Goal: Information Seeking & Learning: Learn about a topic

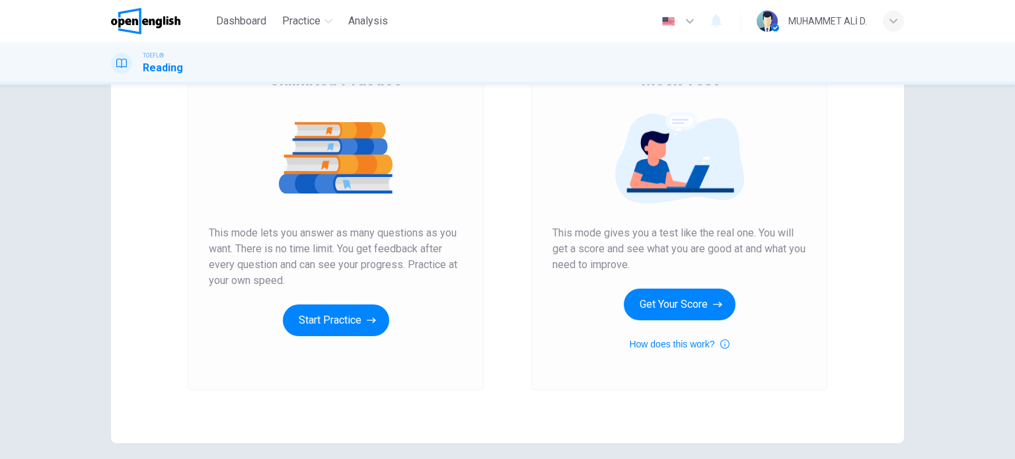
scroll to position [180, 0]
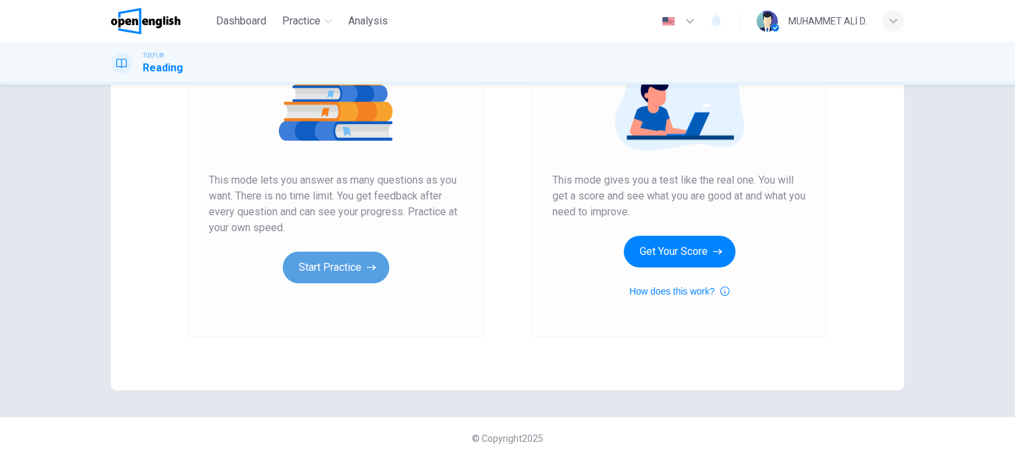
click at [317, 272] on button "Start Practice" at bounding box center [336, 268] width 106 height 32
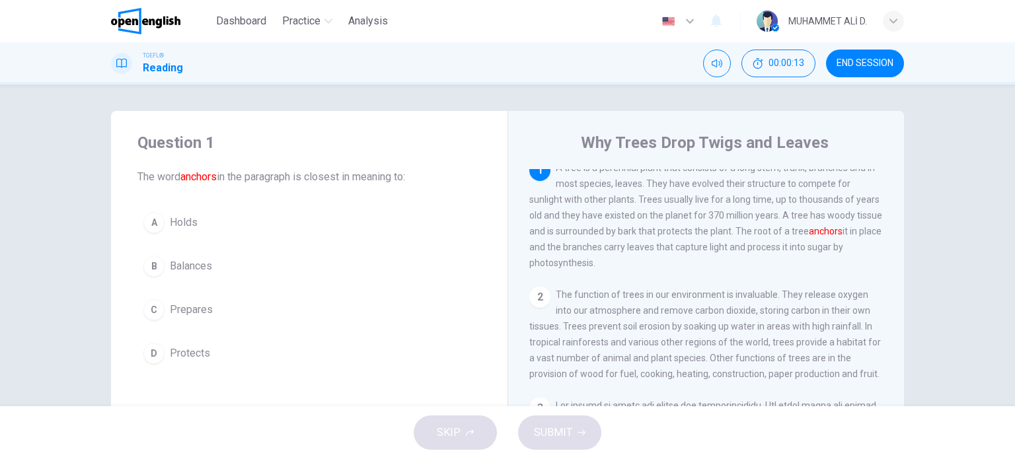
scroll to position [0, 0]
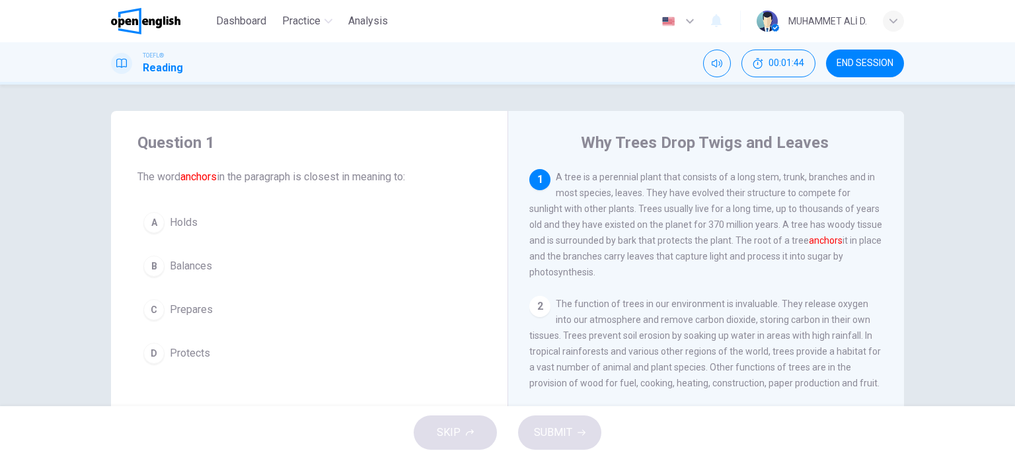
click at [160, 223] on div "A" at bounding box center [153, 222] width 21 height 21
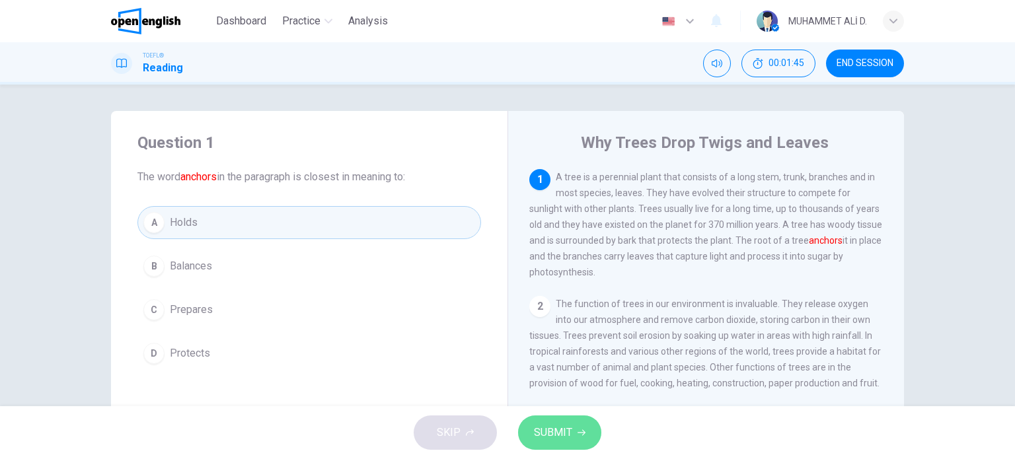
click at [556, 433] on span "SUBMIT" at bounding box center [553, 433] width 38 height 19
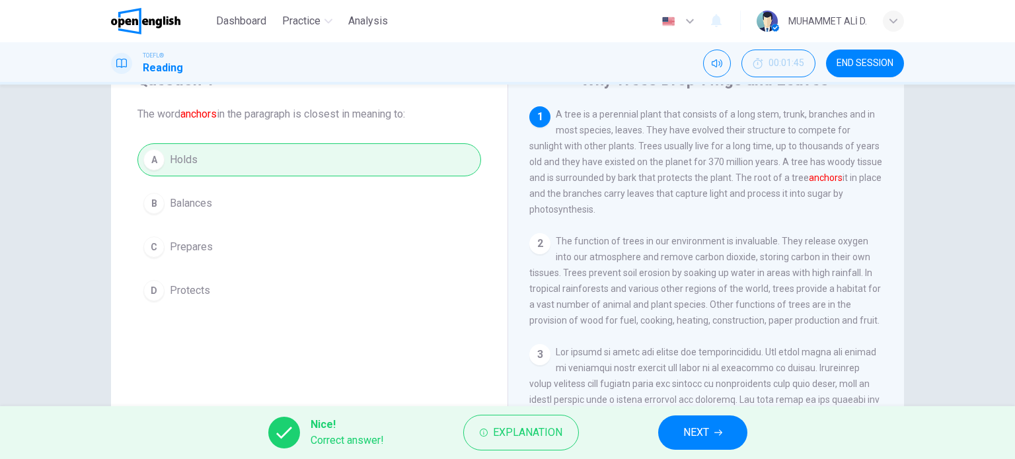
scroll to position [66, 0]
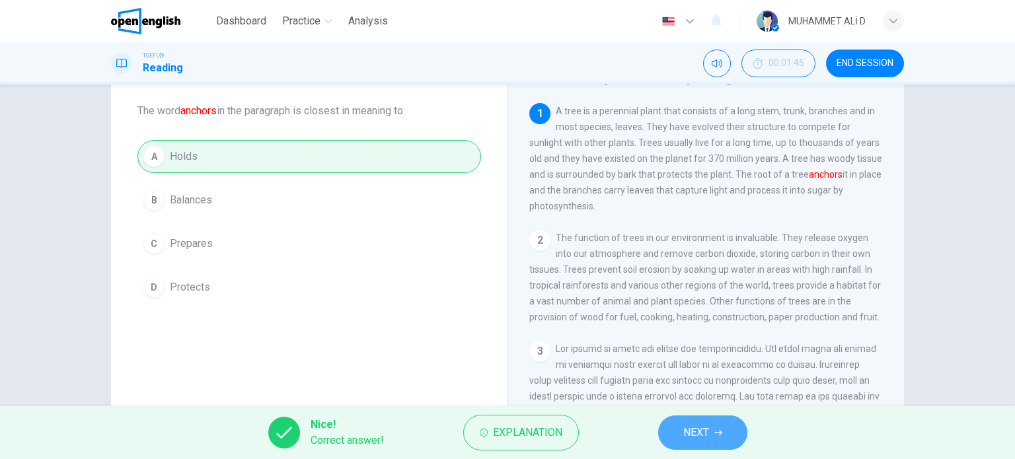
click at [708, 446] on button "NEXT" at bounding box center [702, 433] width 89 height 34
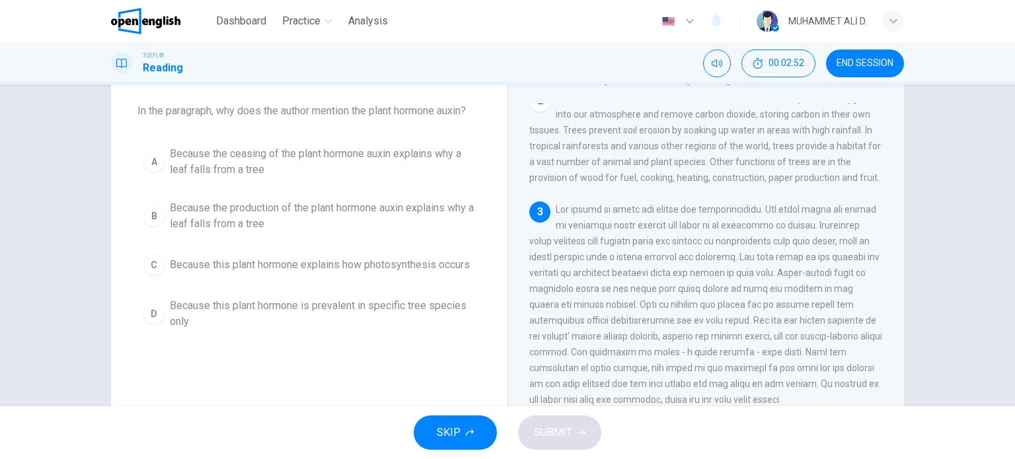
scroll to position [143, 0]
drag, startPoint x: 786, startPoint y: 260, endPoint x: 802, endPoint y: 259, distance: 15.2
click at [802, 259] on span at bounding box center [705, 300] width 353 height 201
click at [839, 259] on span at bounding box center [705, 300] width 353 height 201
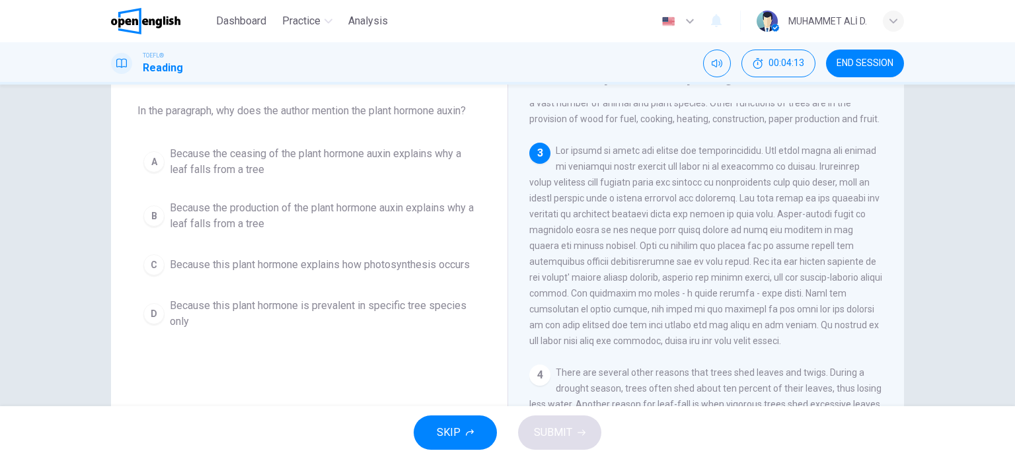
scroll to position [209, 0]
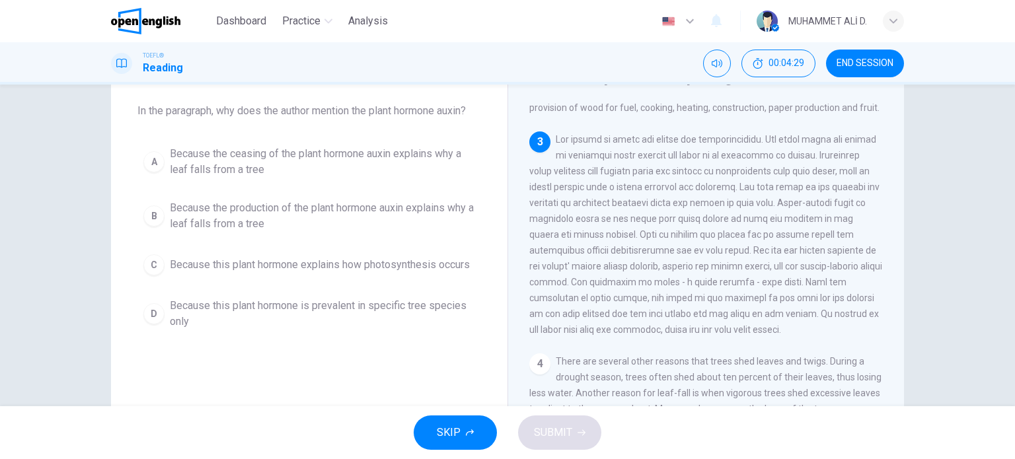
drag, startPoint x: 658, startPoint y: 293, endPoint x: 739, endPoint y: 290, distance: 81.3
click at [739, 290] on span at bounding box center [705, 234] width 353 height 201
click at [145, 212] on div "B" at bounding box center [153, 216] width 21 height 21
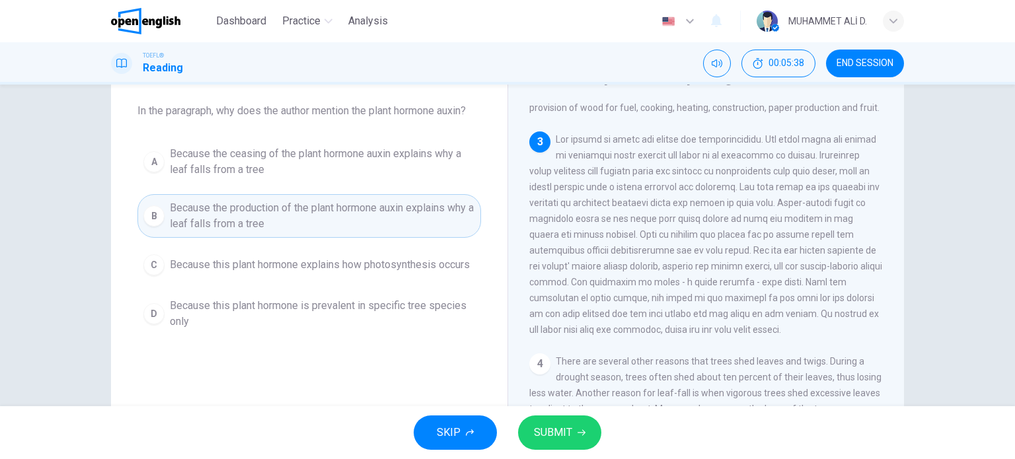
click at [550, 433] on span "SUBMIT" at bounding box center [553, 433] width 38 height 19
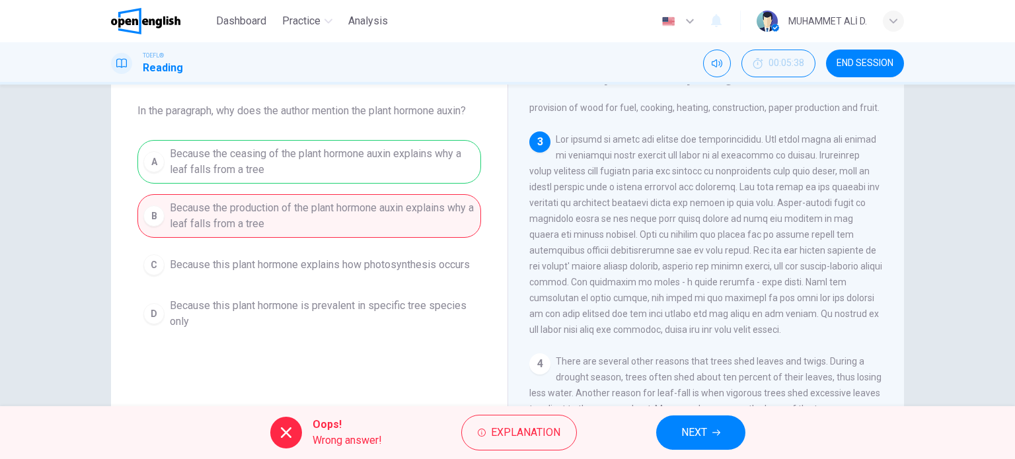
click at [264, 164] on div "A Because the ceasing of the plant hormone auxin explains why a leaf falls from…" at bounding box center [309, 238] width 344 height 196
click at [706, 429] on span "NEXT" at bounding box center [694, 433] width 26 height 19
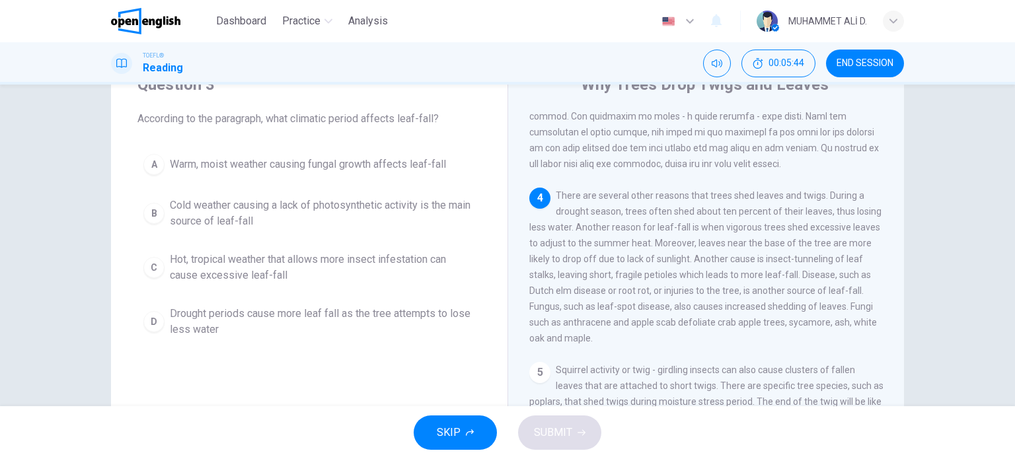
scroll to position [389, 0]
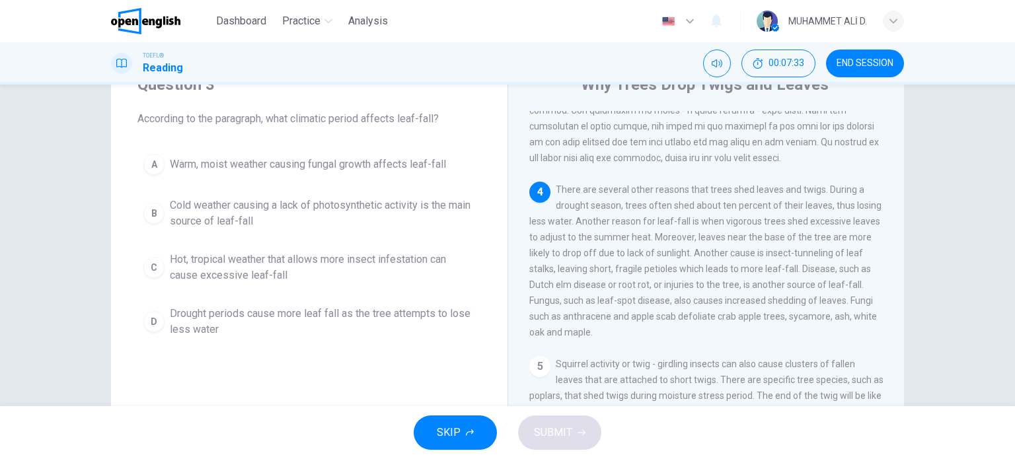
drag, startPoint x: 395, startPoint y: 118, endPoint x: 434, endPoint y: 114, distance: 39.2
click at [434, 114] on span "According to the paragraph, what climatic period affects leaf-fall?" at bounding box center [309, 119] width 344 height 16
click at [419, 311] on span "Drought periods cause more leaf fall as the tree attempts to lose less water" at bounding box center [322, 322] width 305 height 32
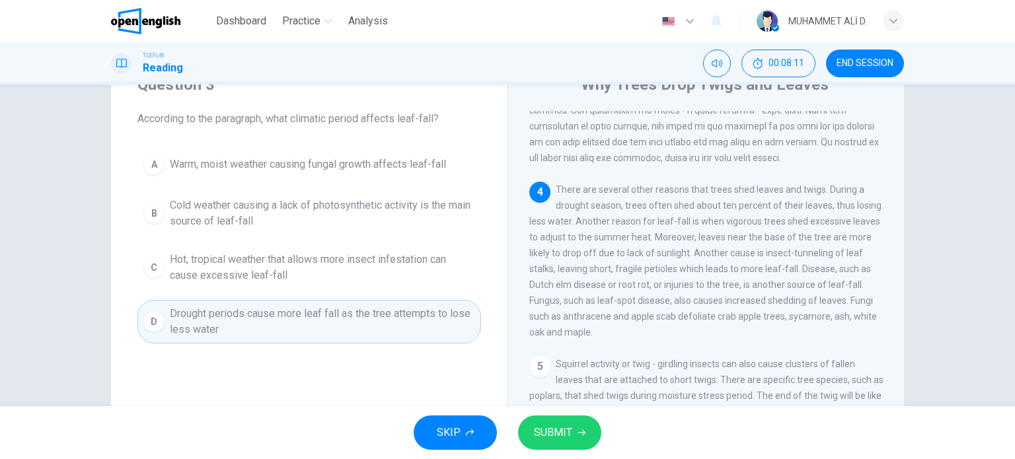
click at [555, 428] on span "SUBMIT" at bounding box center [553, 433] width 38 height 19
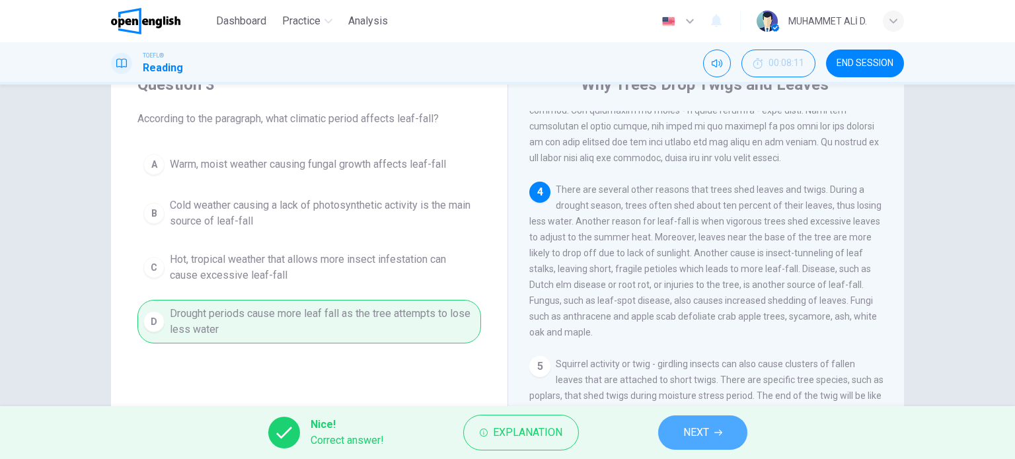
click at [712, 437] on button "NEXT" at bounding box center [702, 433] width 89 height 34
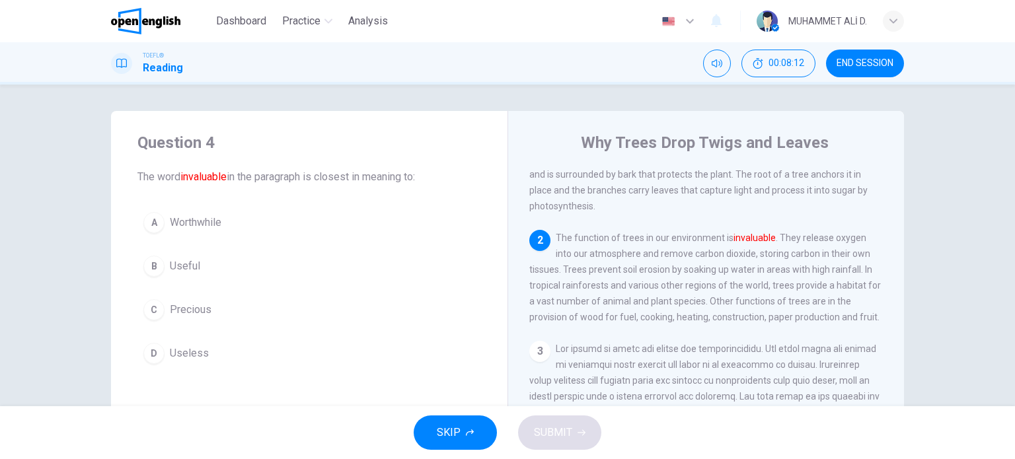
scroll to position [64, 0]
click at [157, 310] on div "C" at bounding box center [153, 309] width 21 height 21
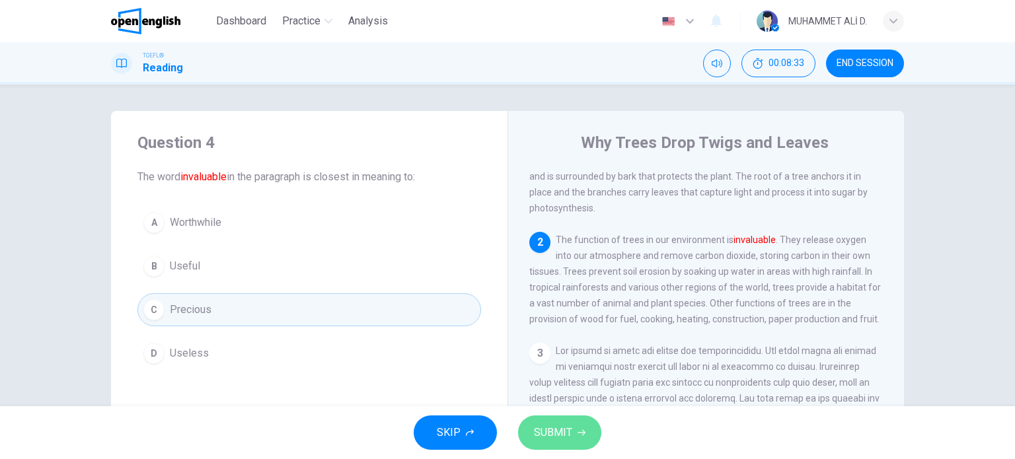
click at [549, 437] on span "SUBMIT" at bounding box center [553, 433] width 38 height 19
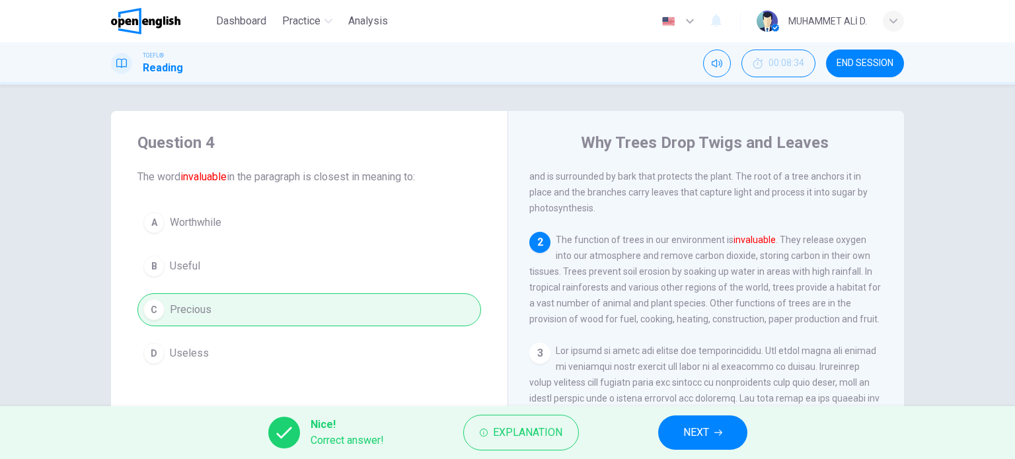
click at [693, 428] on span "NEXT" at bounding box center [696, 433] width 26 height 19
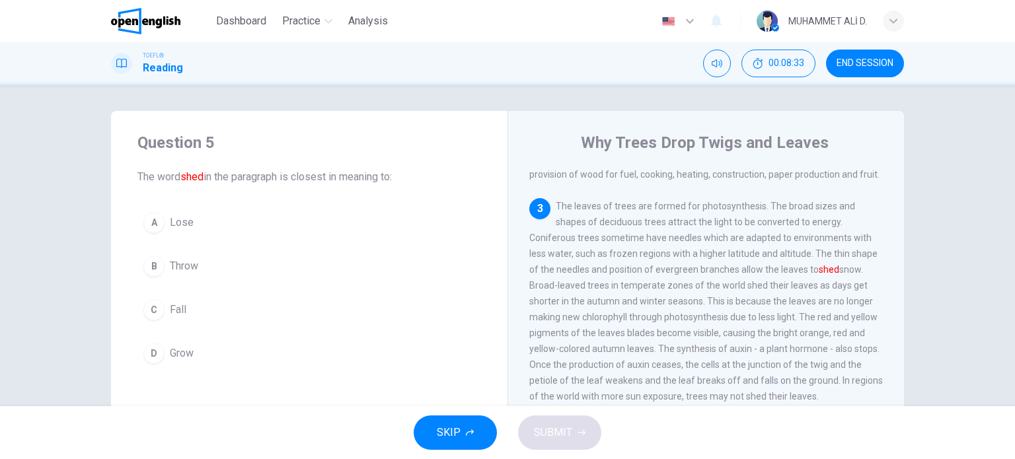
scroll to position [209, 0]
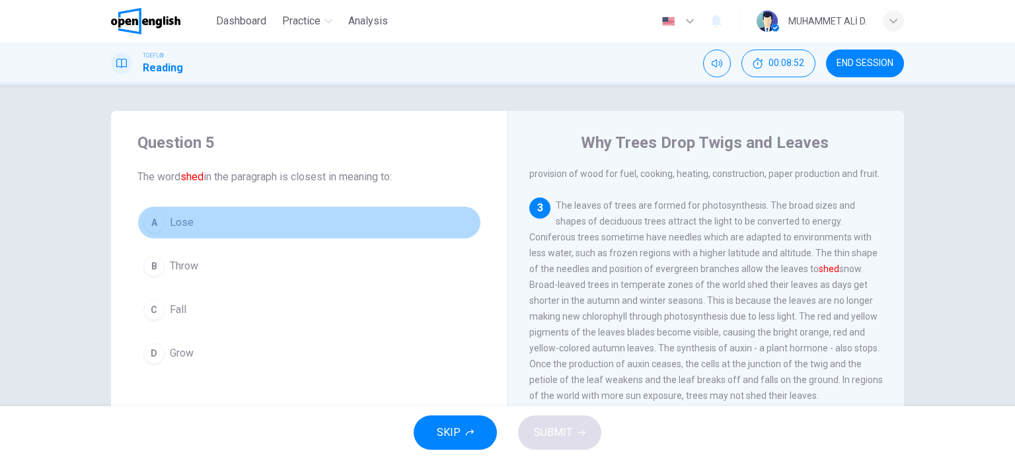
click at [153, 227] on div "A" at bounding box center [153, 222] width 21 height 21
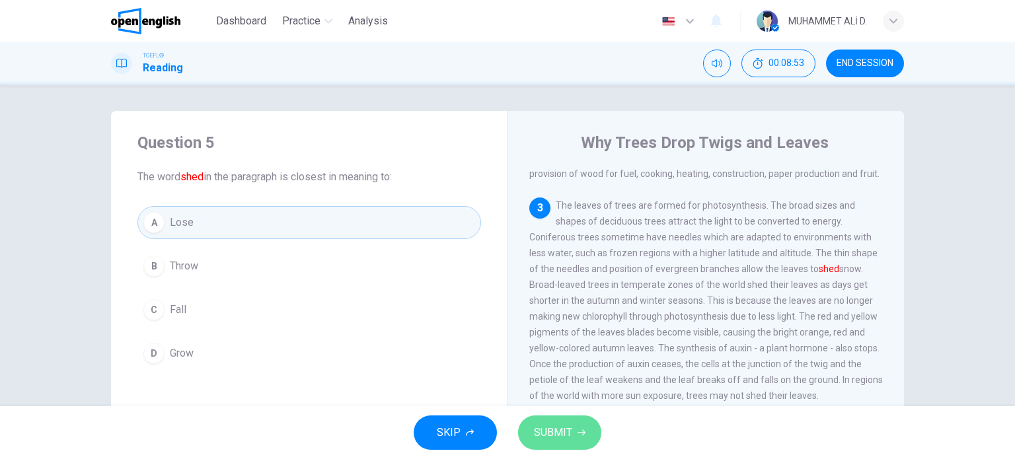
click at [562, 430] on span "SUBMIT" at bounding box center [553, 433] width 38 height 19
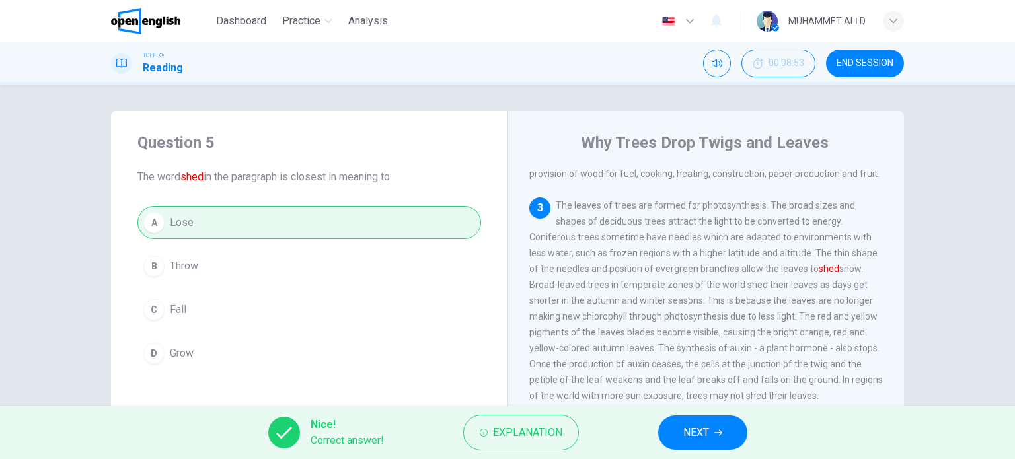
click at [705, 427] on span "NEXT" at bounding box center [696, 433] width 26 height 19
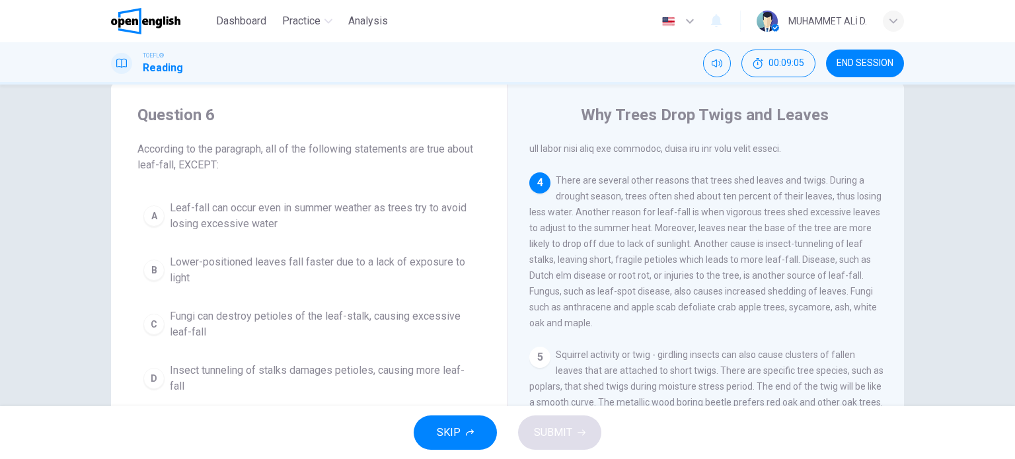
scroll to position [66, 0]
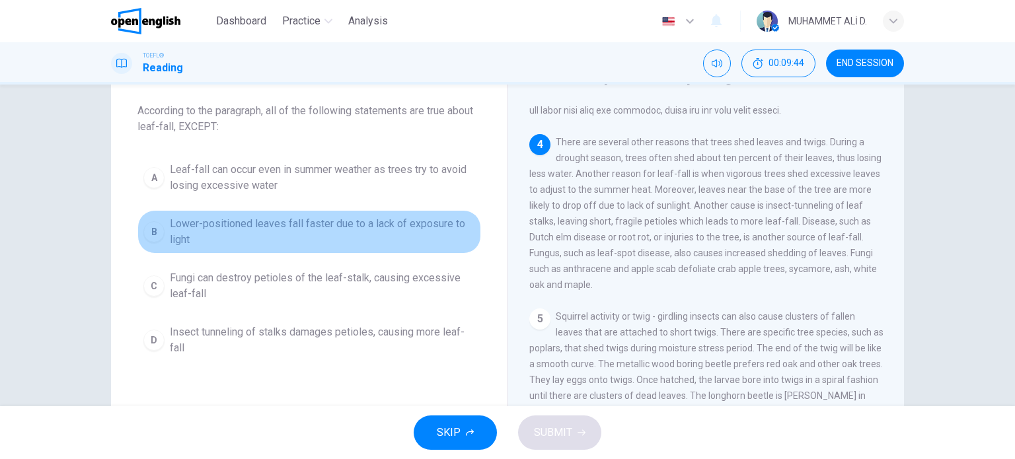
click at [413, 223] on span "Lower-positioned leaves fall faster due to a lack of exposure to light" at bounding box center [322, 232] width 305 height 32
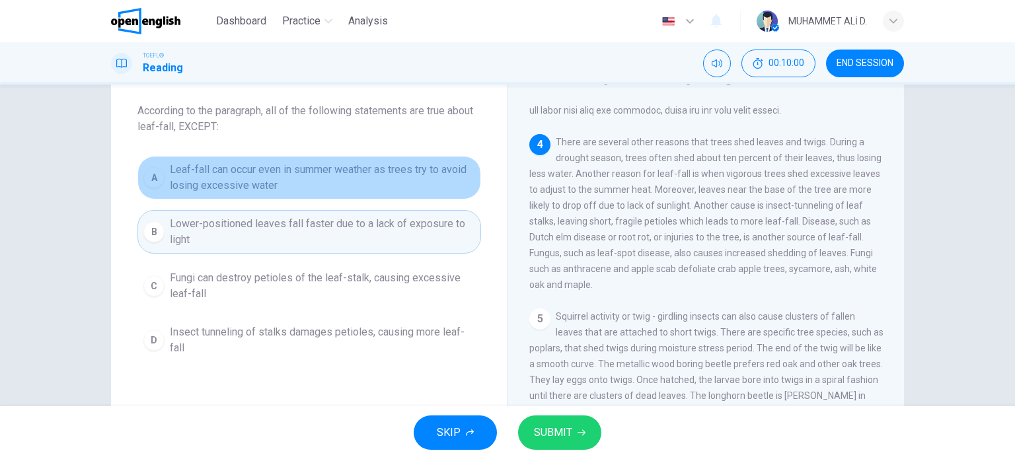
click at [250, 173] on span "Leaf-fall can occur even in summer weather as trees try to avoid losing excessi…" at bounding box center [322, 178] width 305 height 32
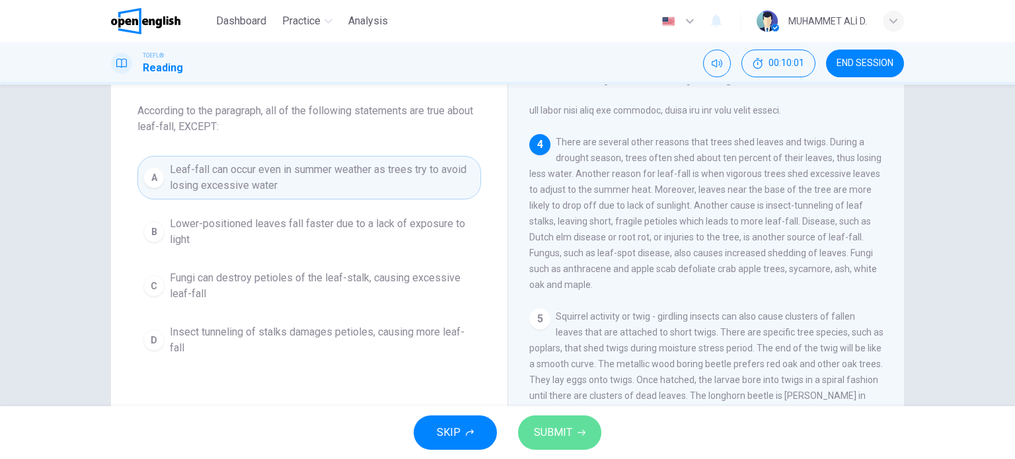
click at [560, 428] on span "SUBMIT" at bounding box center [553, 433] width 38 height 19
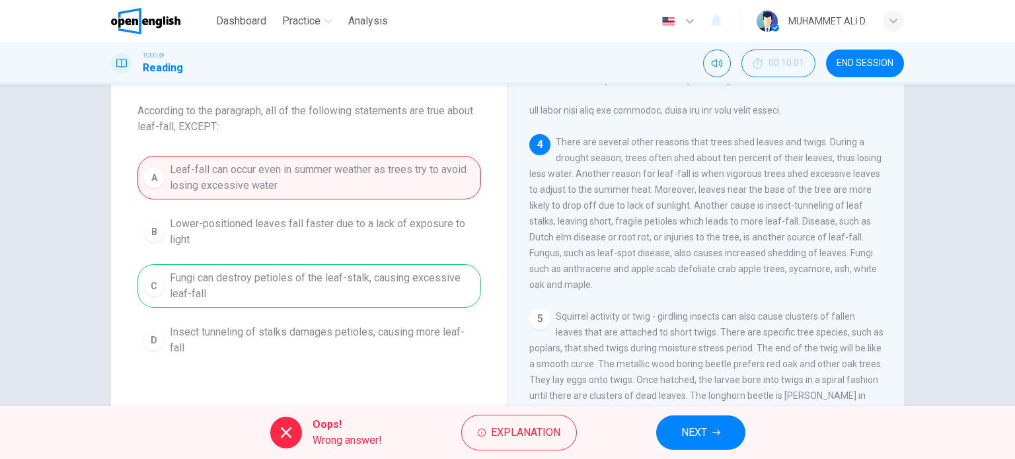
click at [687, 422] on button "NEXT" at bounding box center [700, 433] width 89 height 34
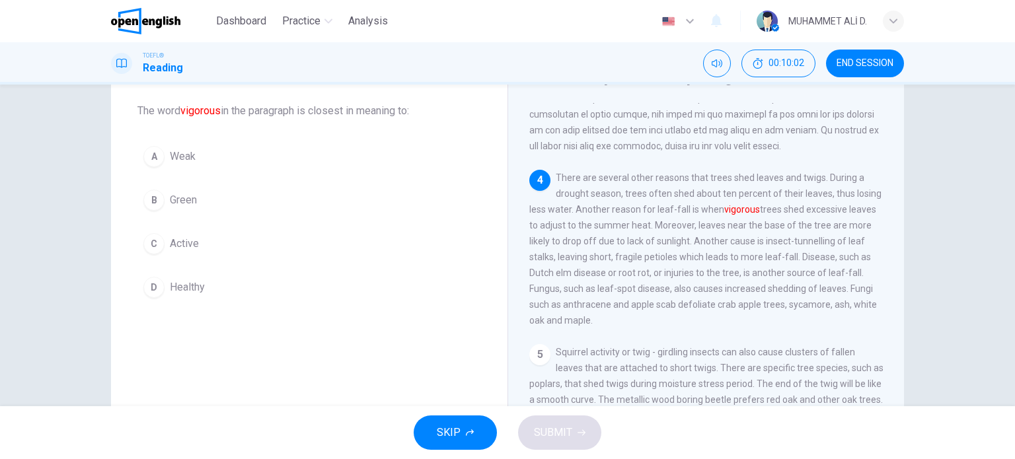
scroll to position [387, 0]
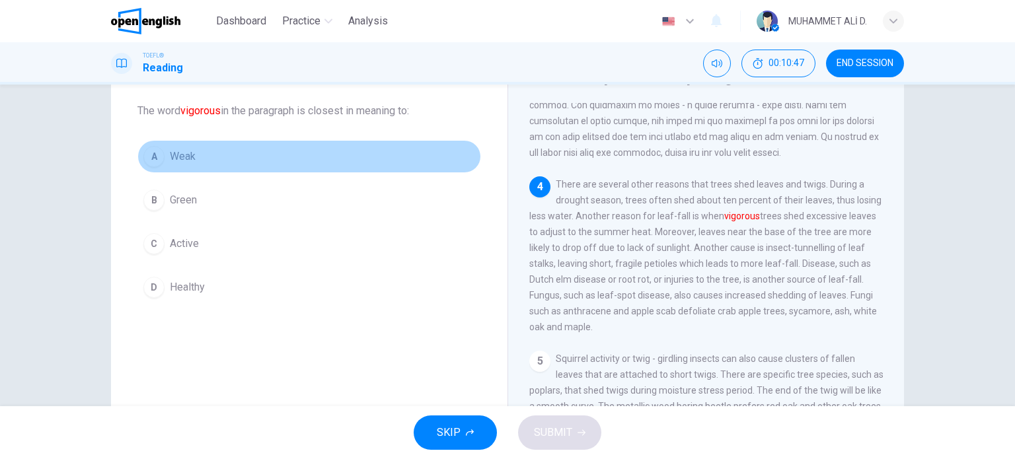
click at [156, 161] on div "A" at bounding box center [153, 156] width 21 height 21
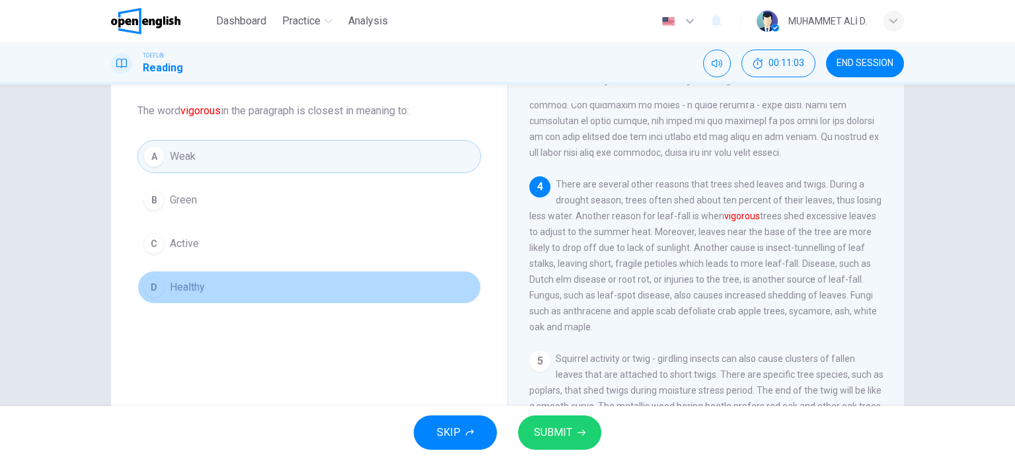
click at [156, 285] on div "D" at bounding box center [153, 287] width 21 height 21
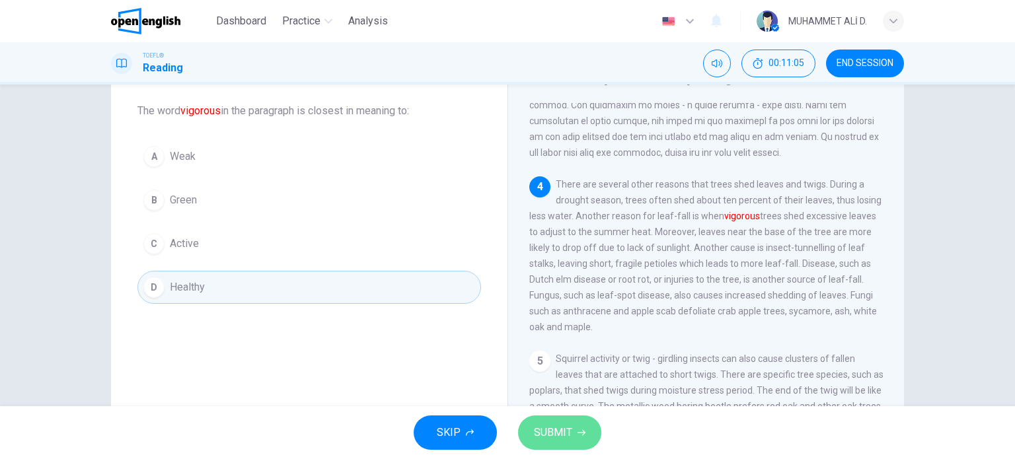
click at [547, 425] on span "SUBMIT" at bounding box center [553, 433] width 38 height 19
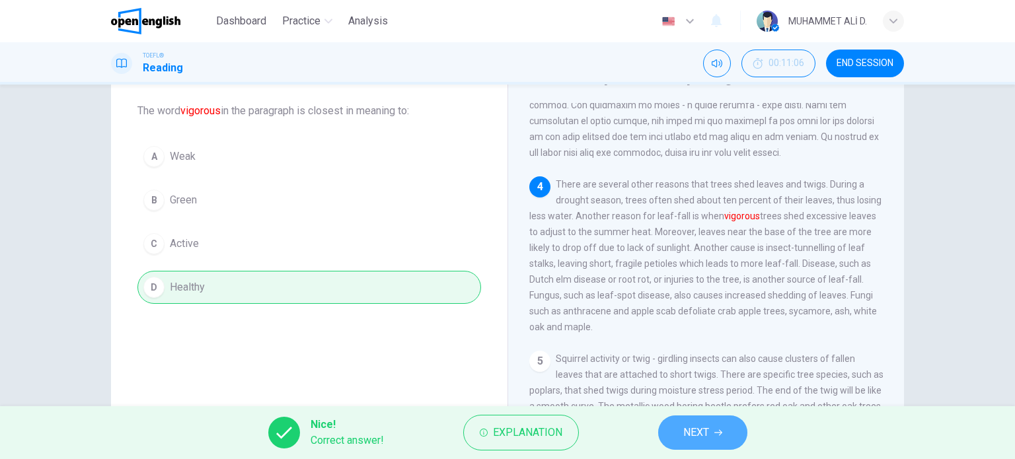
click at [704, 441] on span "NEXT" at bounding box center [696, 433] width 26 height 19
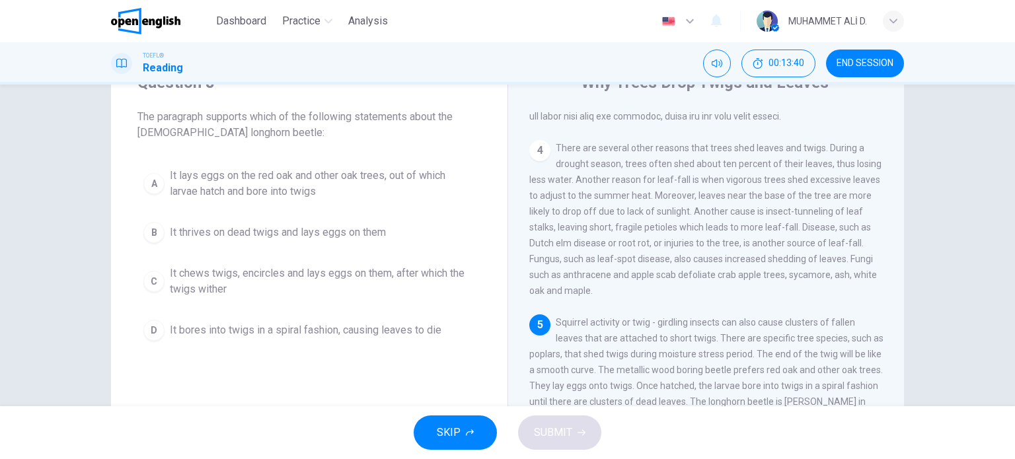
scroll to position [58, 0]
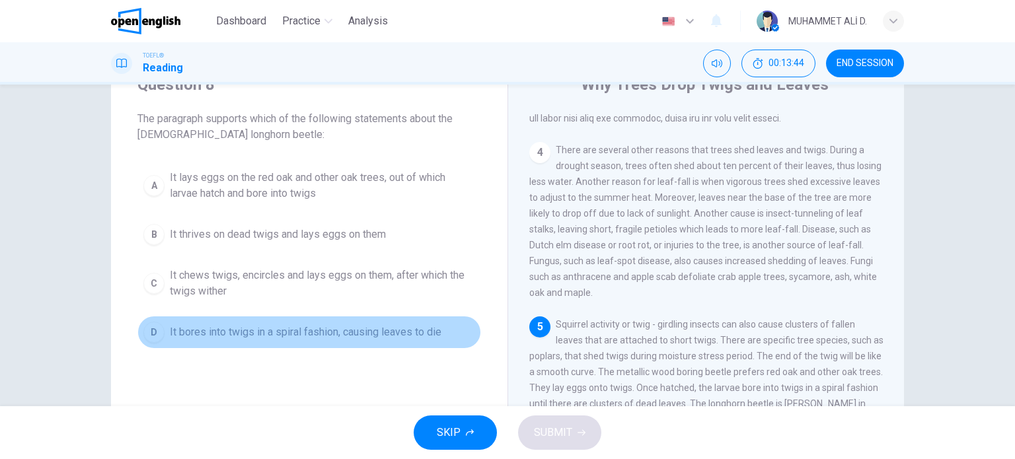
click at [254, 333] on span "It bores into twigs in a spiral fashion, causing leaves to die" at bounding box center [306, 332] width 272 height 16
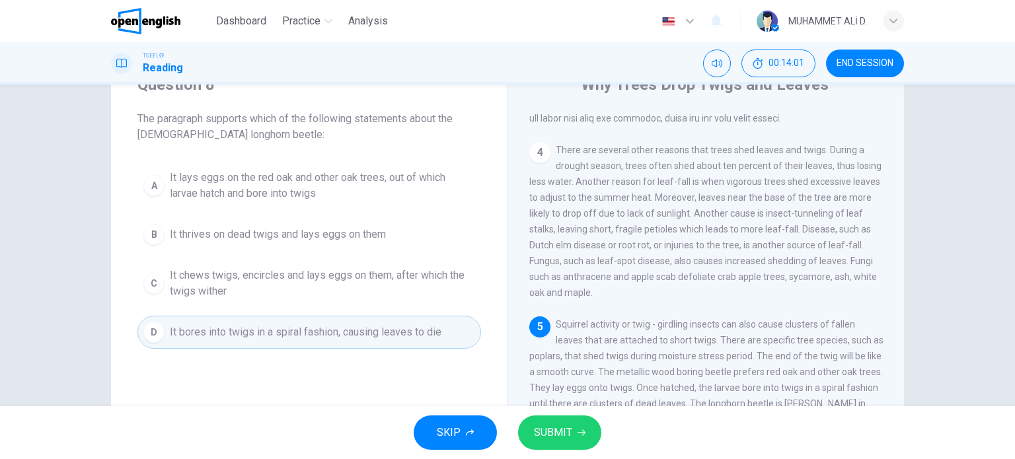
click at [263, 186] on span "It lays eggs on the red oak and other oak trees, out of which larvae hatch and …" at bounding box center [322, 186] width 305 height 32
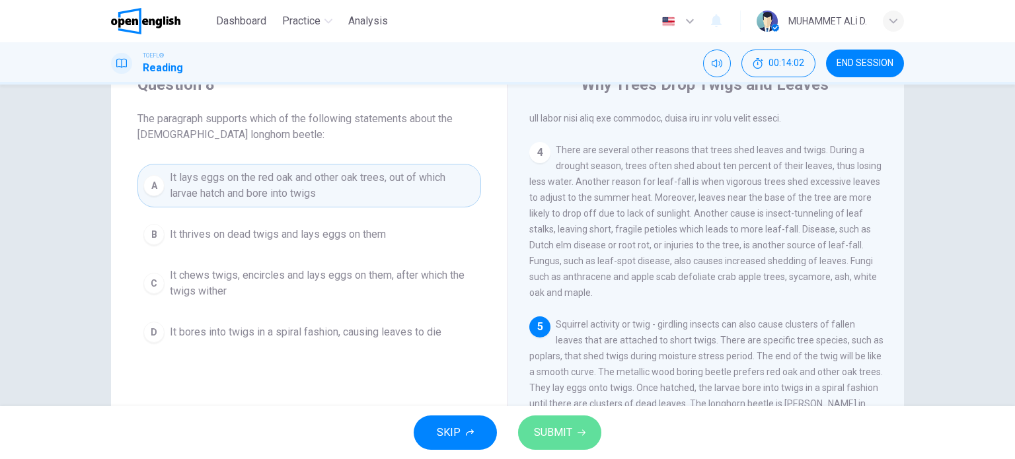
click at [565, 429] on span "SUBMIT" at bounding box center [553, 433] width 38 height 19
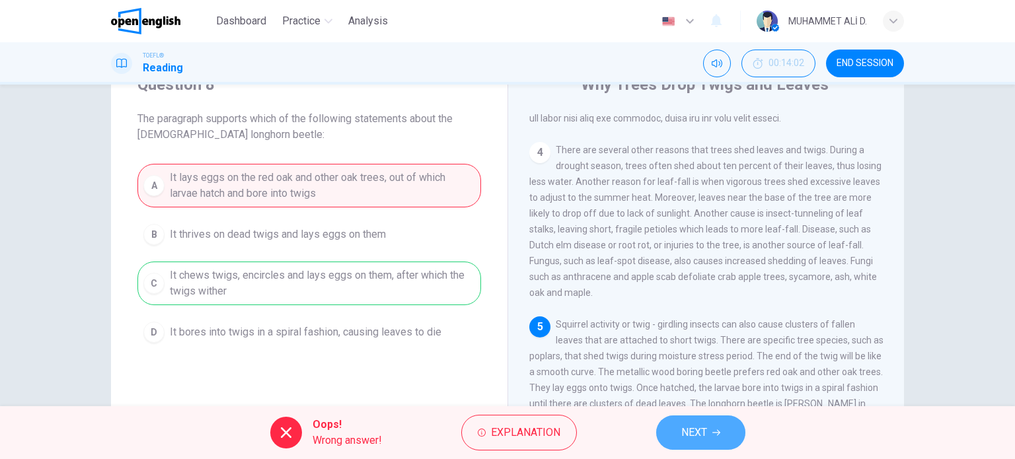
click at [670, 424] on button "NEXT" at bounding box center [700, 433] width 89 height 34
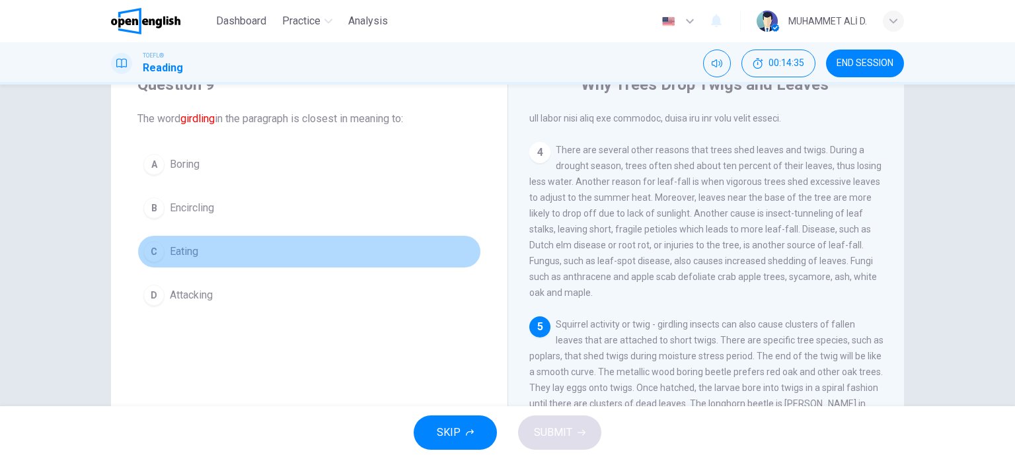
click at [154, 253] on div "C" at bounding box center [153, 251] width 21 height 21
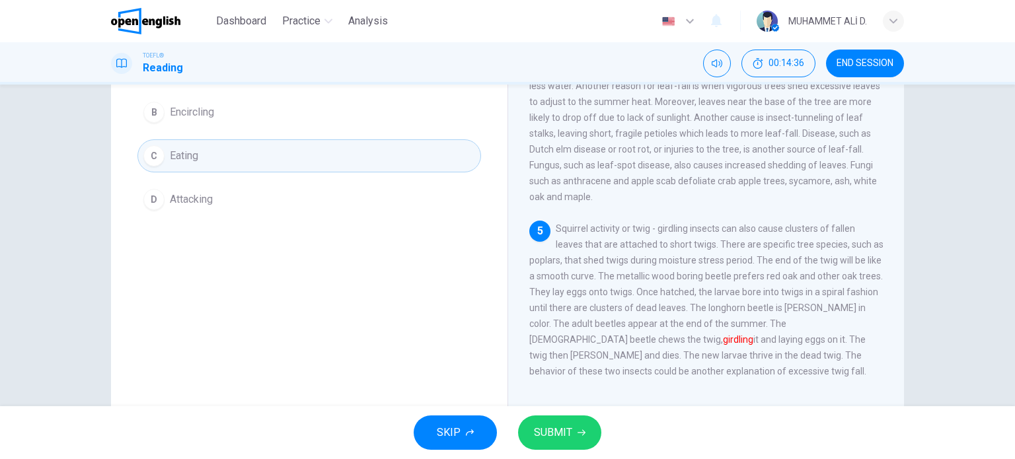
scroll to position [190, 0]
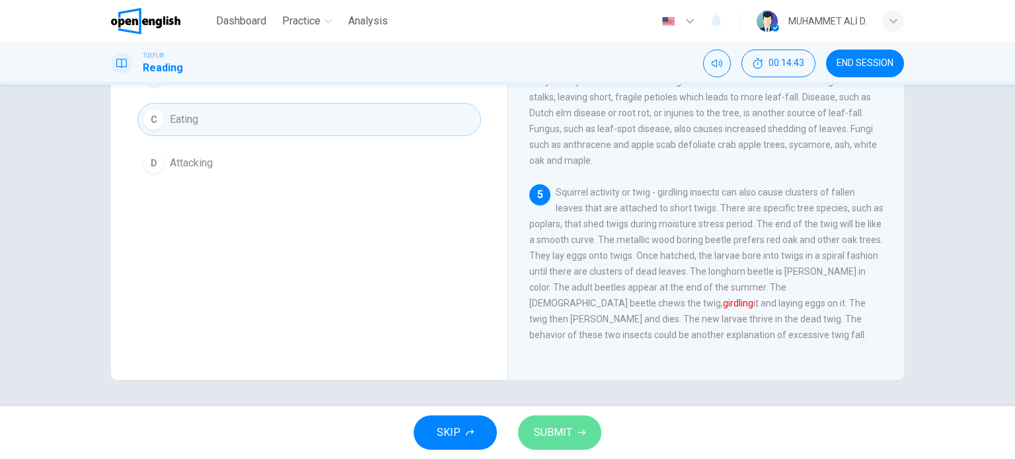
click at [572, 430] on button "SUBMIT" at bounding box center [559, 433] width 83 height 34
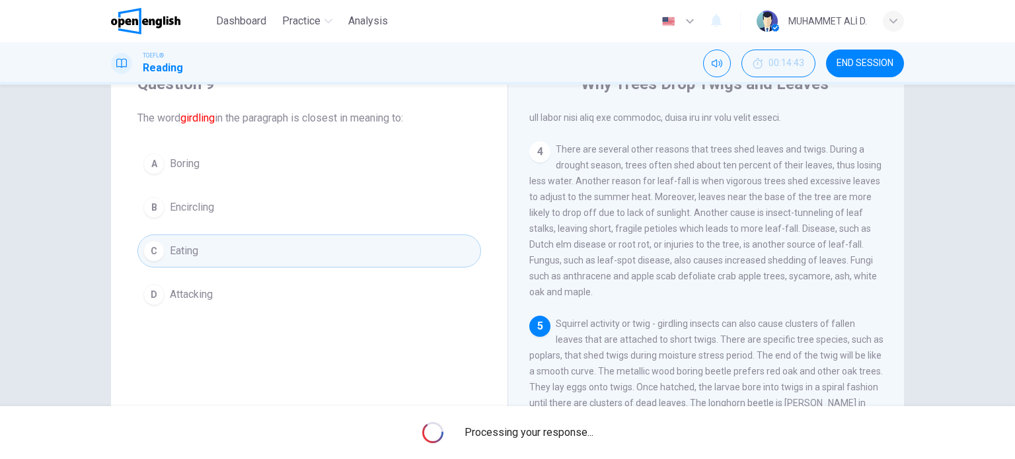
scroll to position [58, 0]
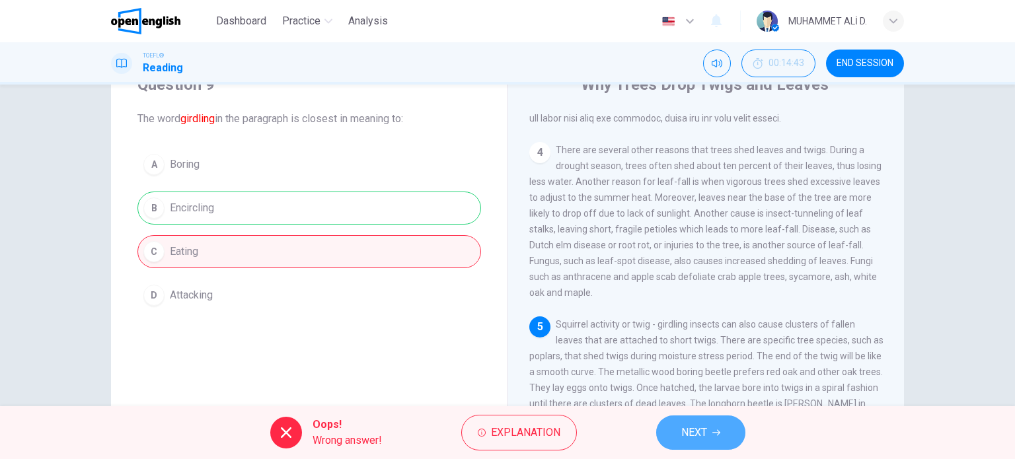
click at [680, 446] on button "NEXT" at bounding box center [700, 433] width 89 height 34
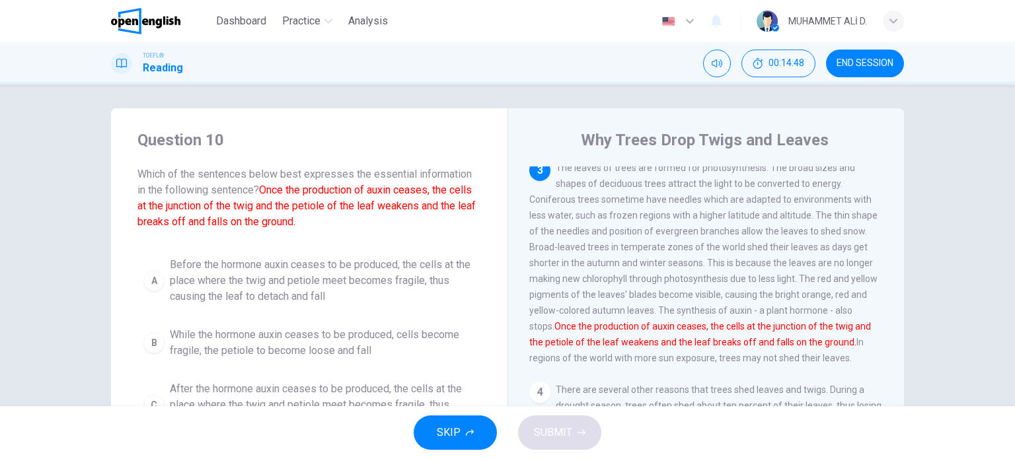
scroll to position [0, 0]
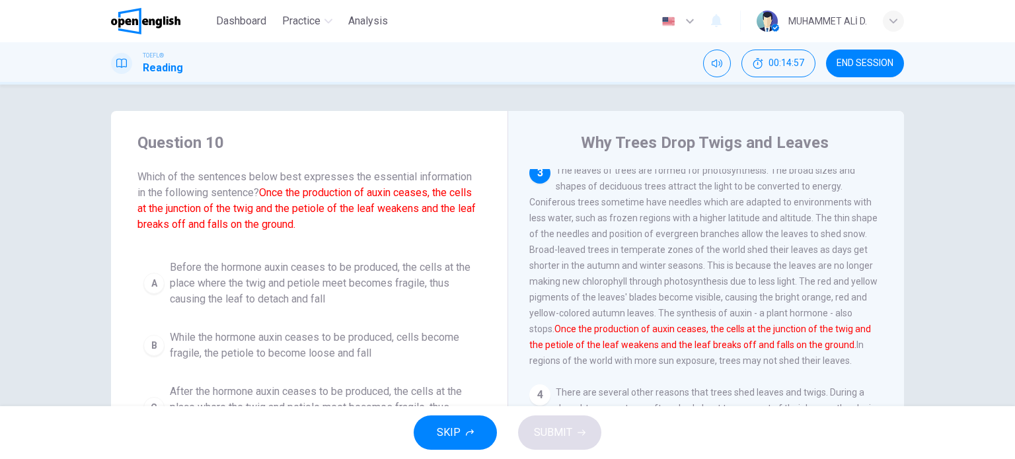
click at [853, 67] on span "END SESSION" at bounding box center [865, 63] width 57 height 11
